Goal: Task Accomplishment & Management: Manage account settings

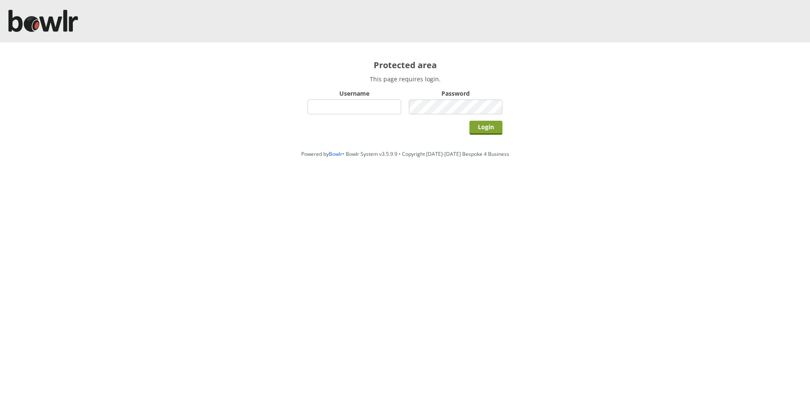
type input "hornseaindoorbowlsclub"
click at [493, 130] on input "Login" at bounding box center [485, 128] width 33 height 14
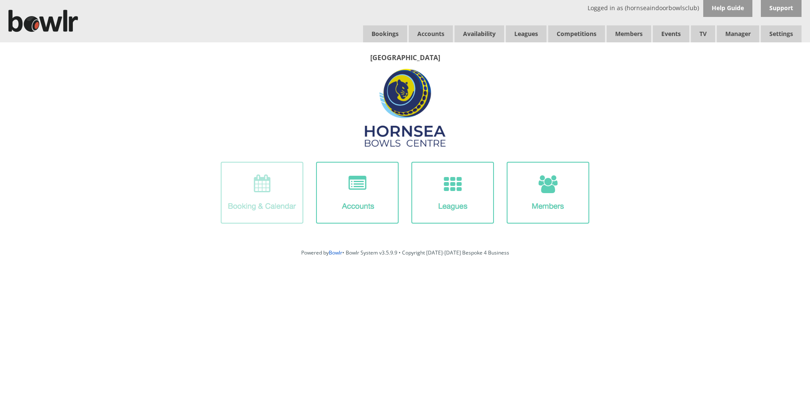
click at [277, 192] on img at bounding box center [262, 193] width 83 height 62
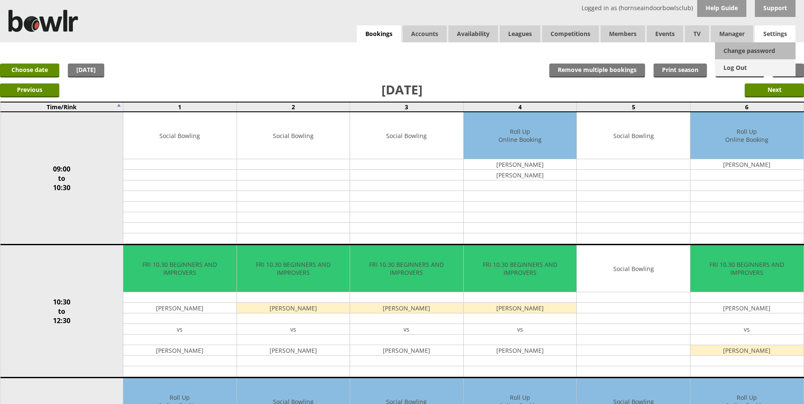
click at [736, 67] on link "Log Out" at bounding box center [755, 67] width 80 height 17
